Goal: Register for event/course

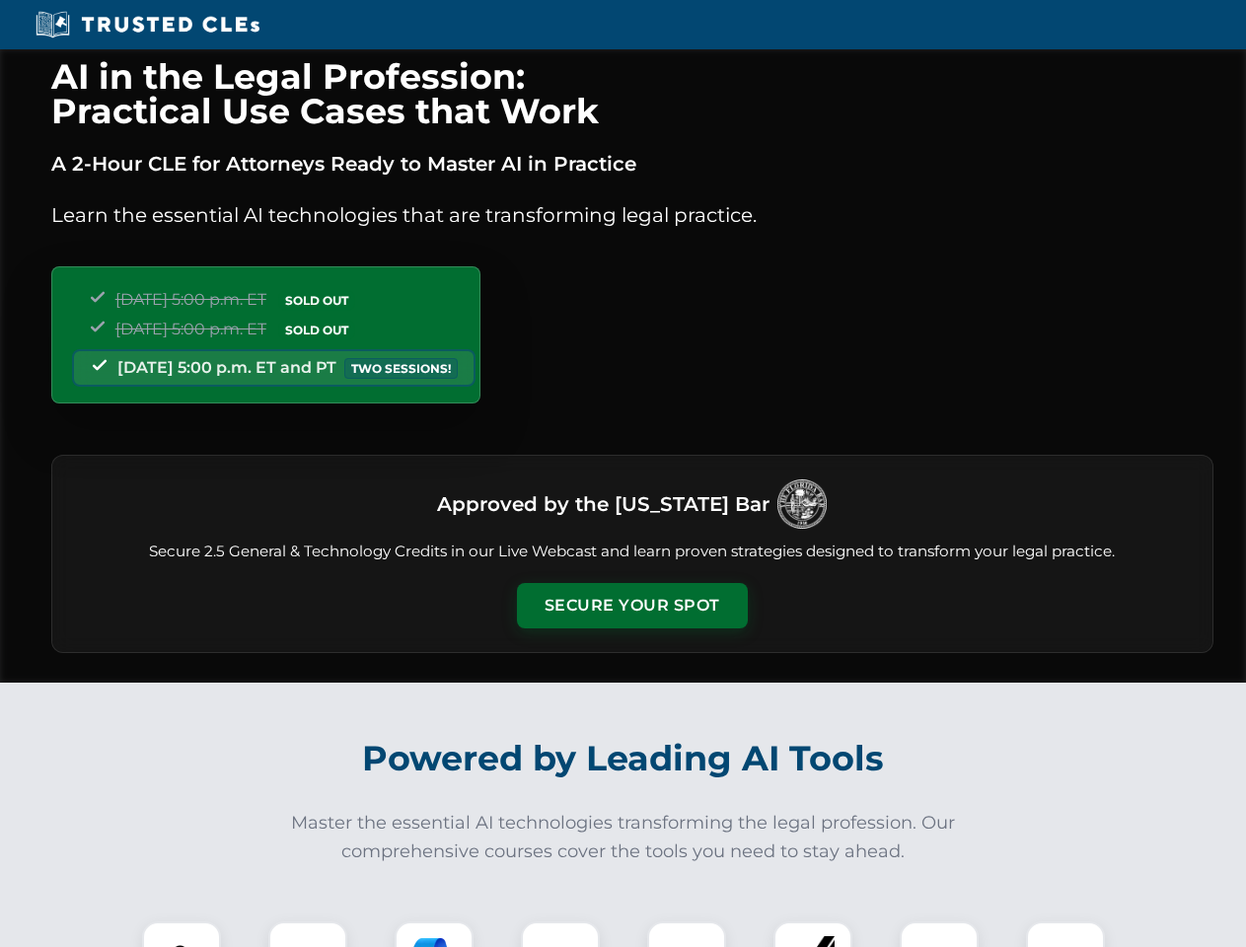
click at [631, 606] on button "Secure Your Spot" at bounding box center [632, 605] width 231 height 45
click at [181, 934] on img at bounding box center [181, 960] width 57 height 57
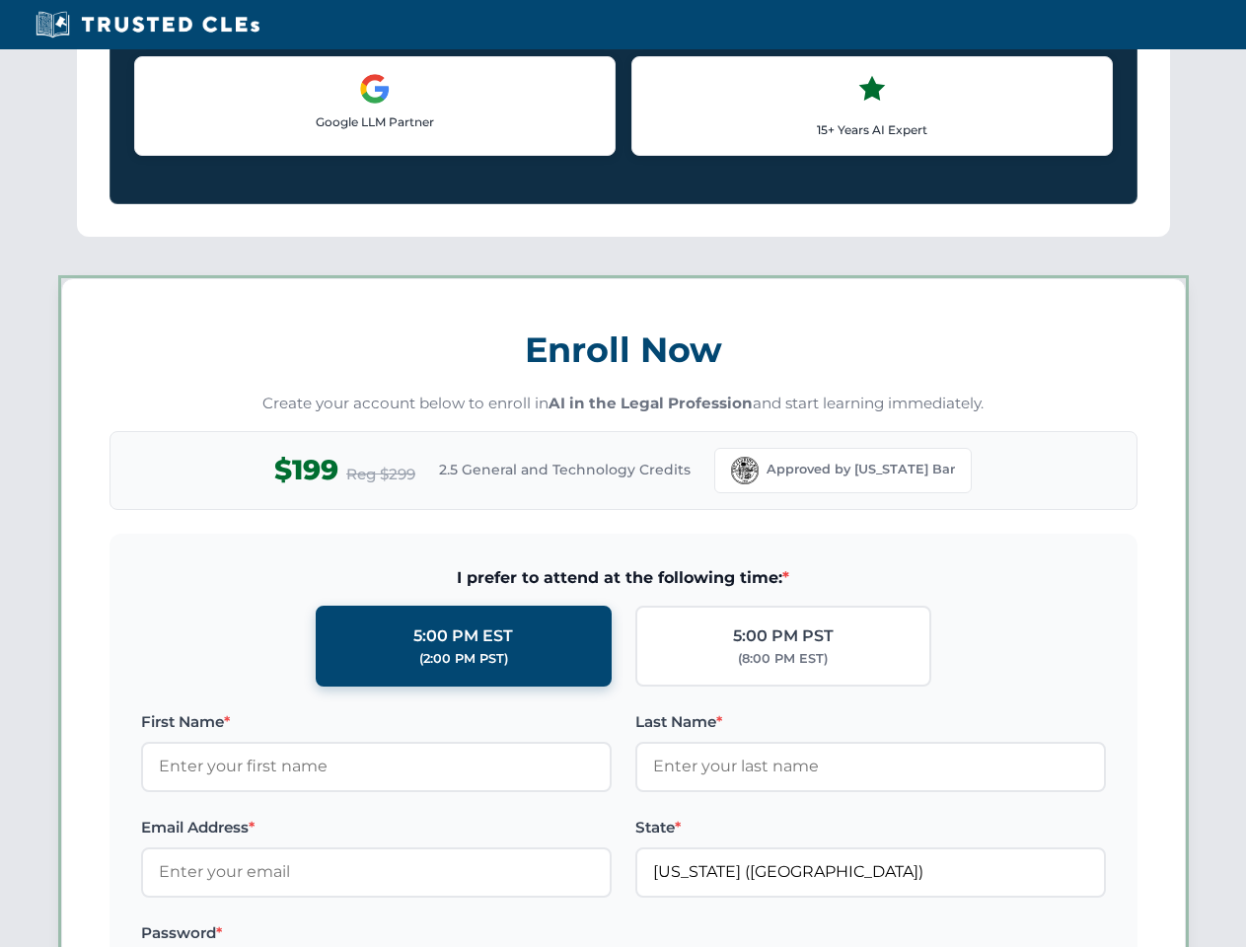
click at [434, 934] on label "Password *" at bounding box center [376, 933] width 470 height 24
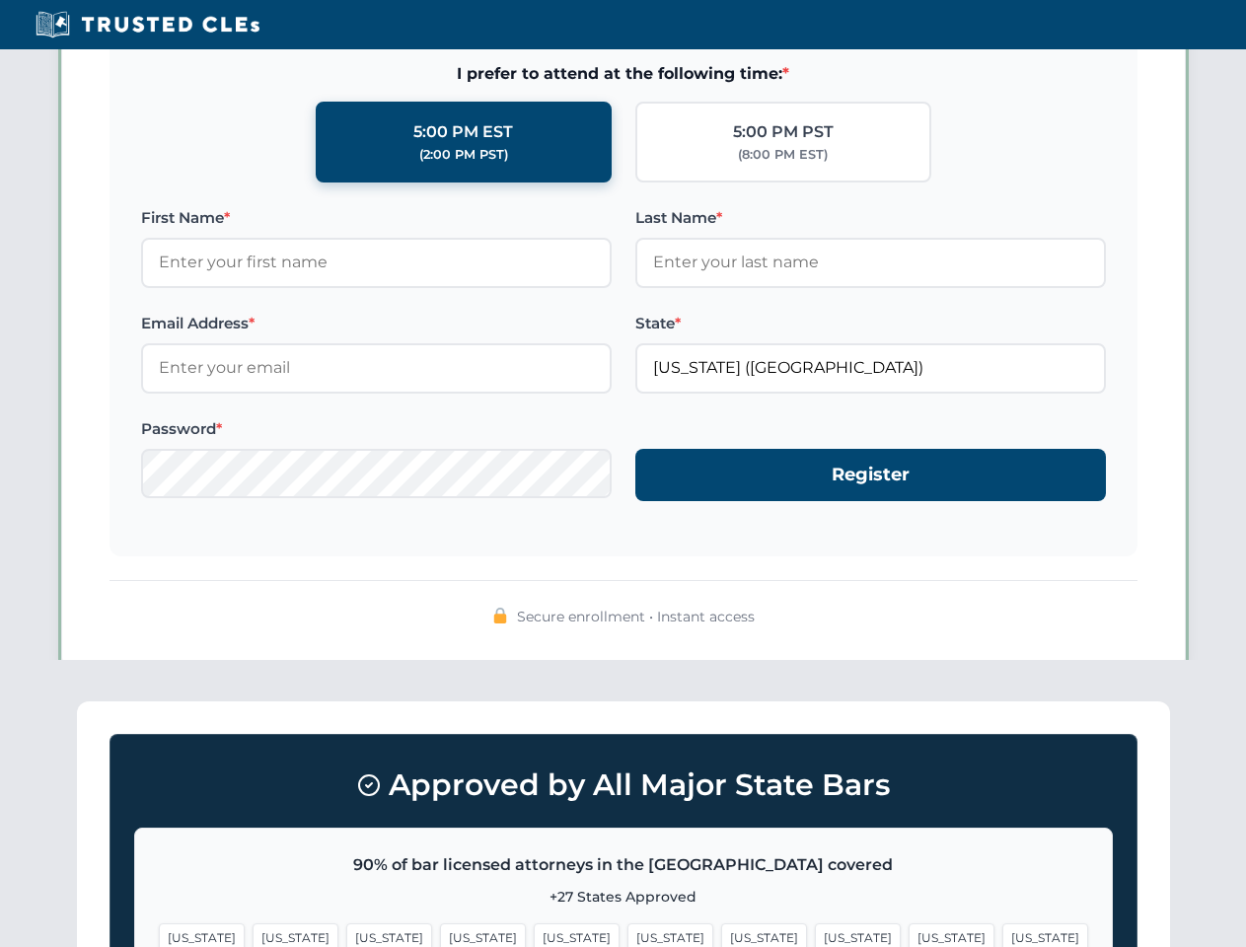
click at [908, 934] on span "[US_STATE]" at bounding box center [951, 937] width 86 height 29
